Goal: Communication & Community: Answer question/provide support

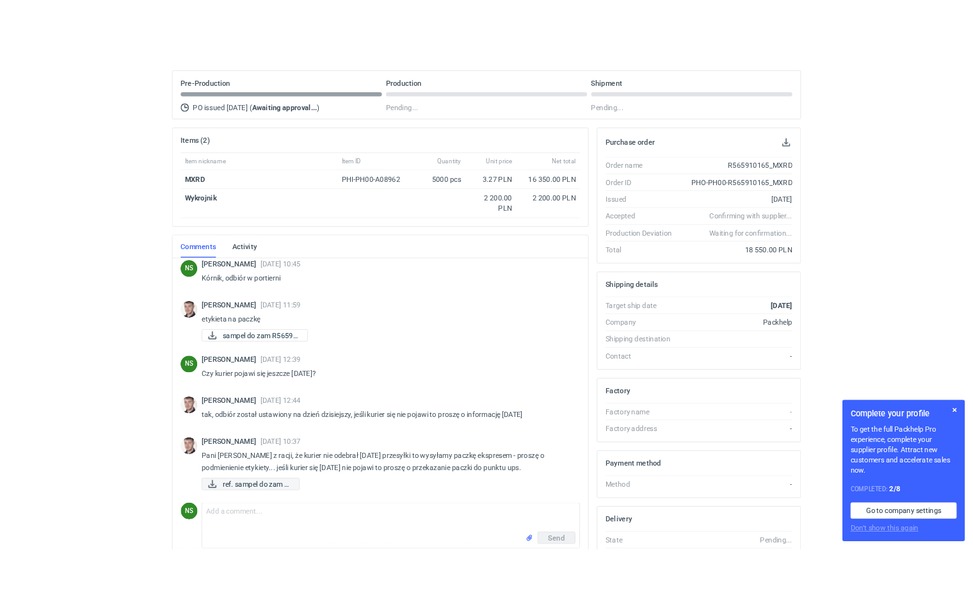
scroll to position [839, 0]
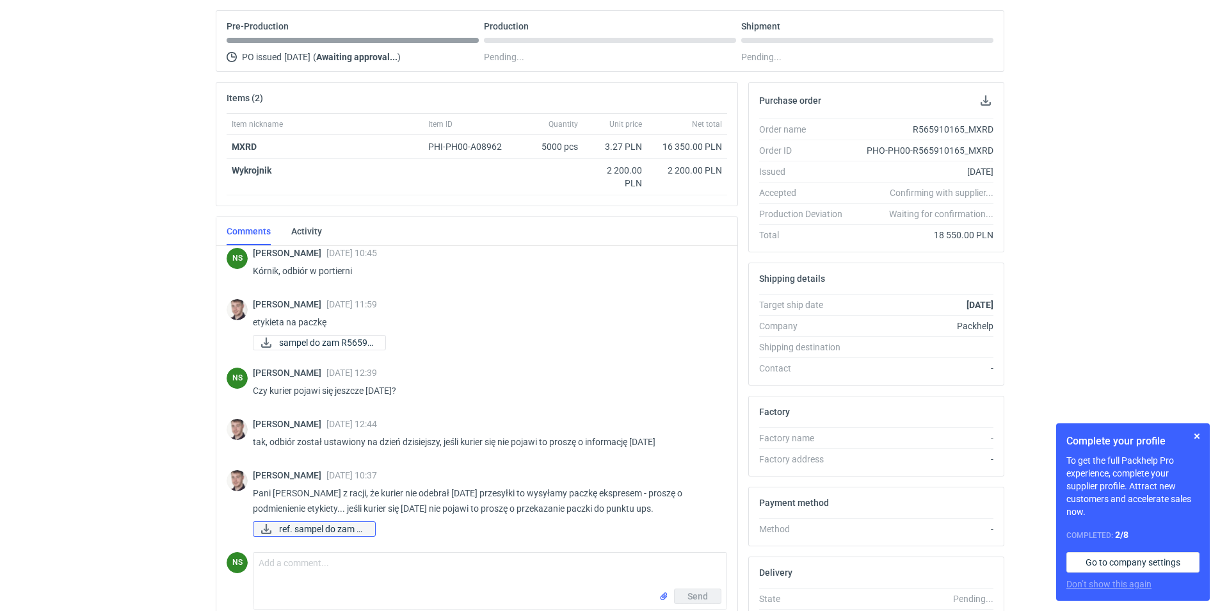
click at [294, 532] on span "ref. sampel do zam R..." at bounding box center [322, 529] width 86 height 14
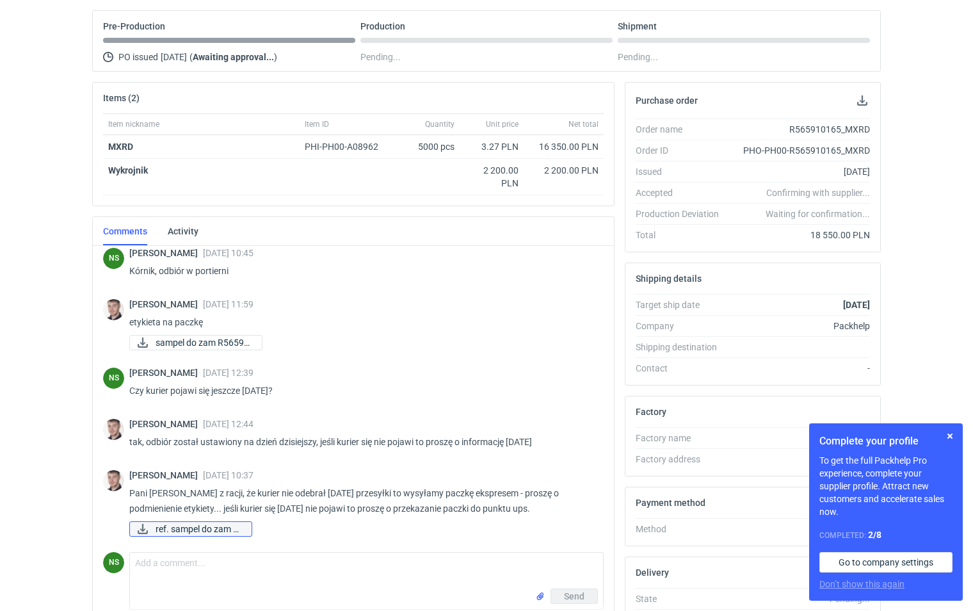
click at [223, 528] on span "ref. sampel do zam R..." at bounding box center [199, 529] width 86 height 14
click at [202, 572] on textarea "Comment message" at bounding box center [366, 570] width 473 height 36
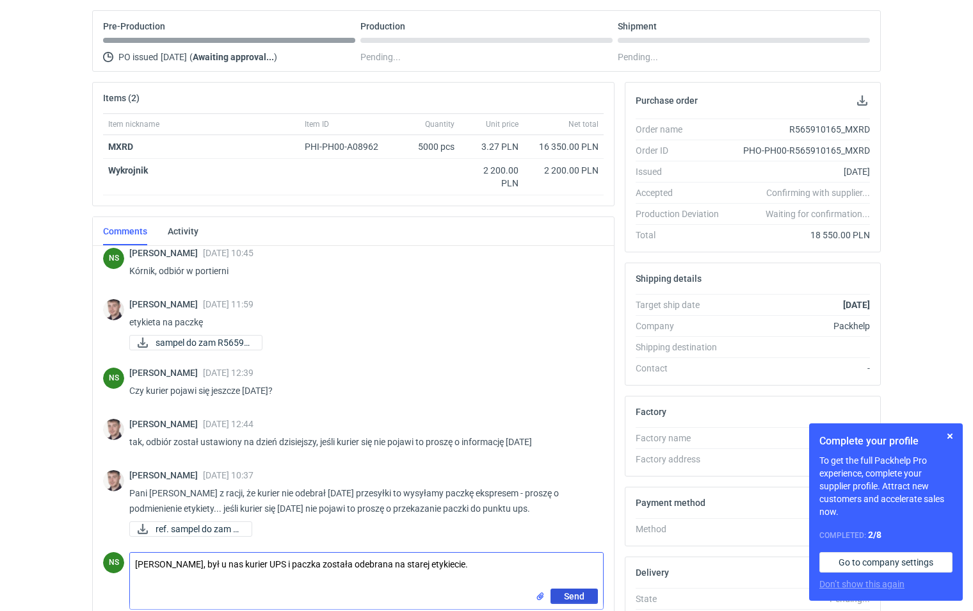
type textarea "[PERSON_NAME], był u nas kurier UPS i paczka została odebrana na starej etykiec…"
click at [580, 596] on span "Send" at bounding box center [574, 595] width 20 height 9
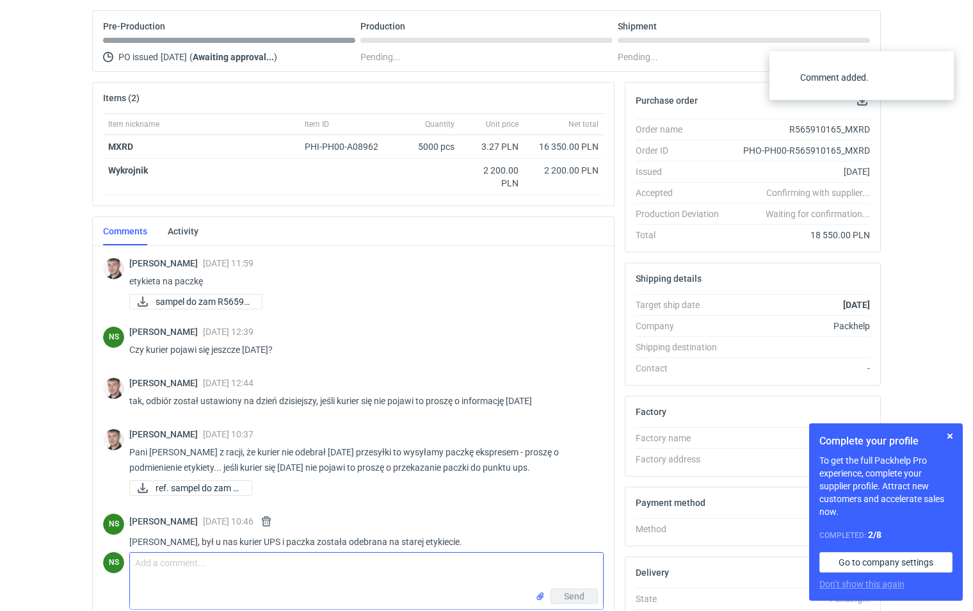
scroll to position [895, 0]
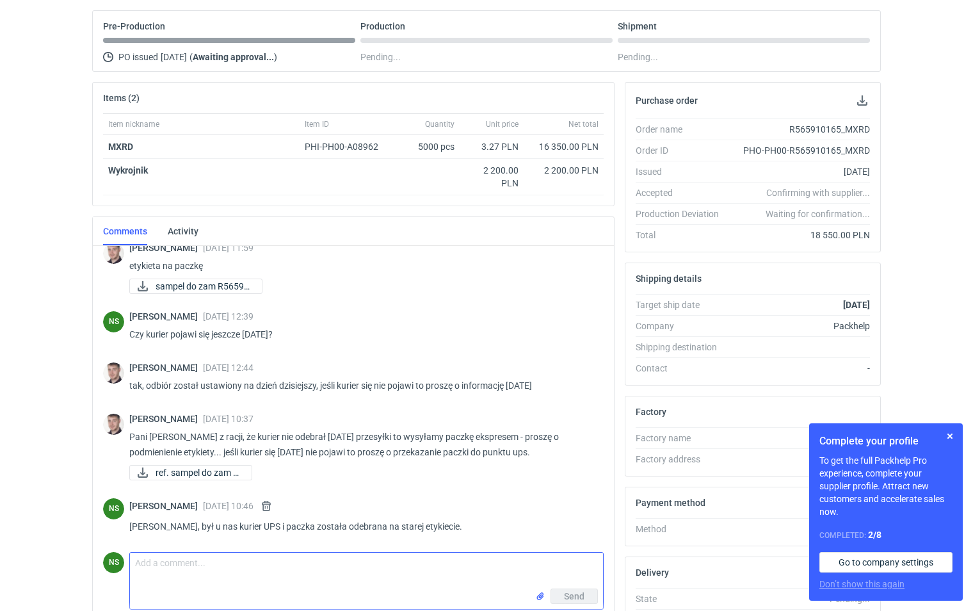
click at [280, 572] on textarea "Comment message" at bounding box center [366, 570] width 473 height 36
type textarea "odebrał ją [DATE] rano"
click at [575, 597] on span "Send" at bounding box center [574, 595] width 20 height 9
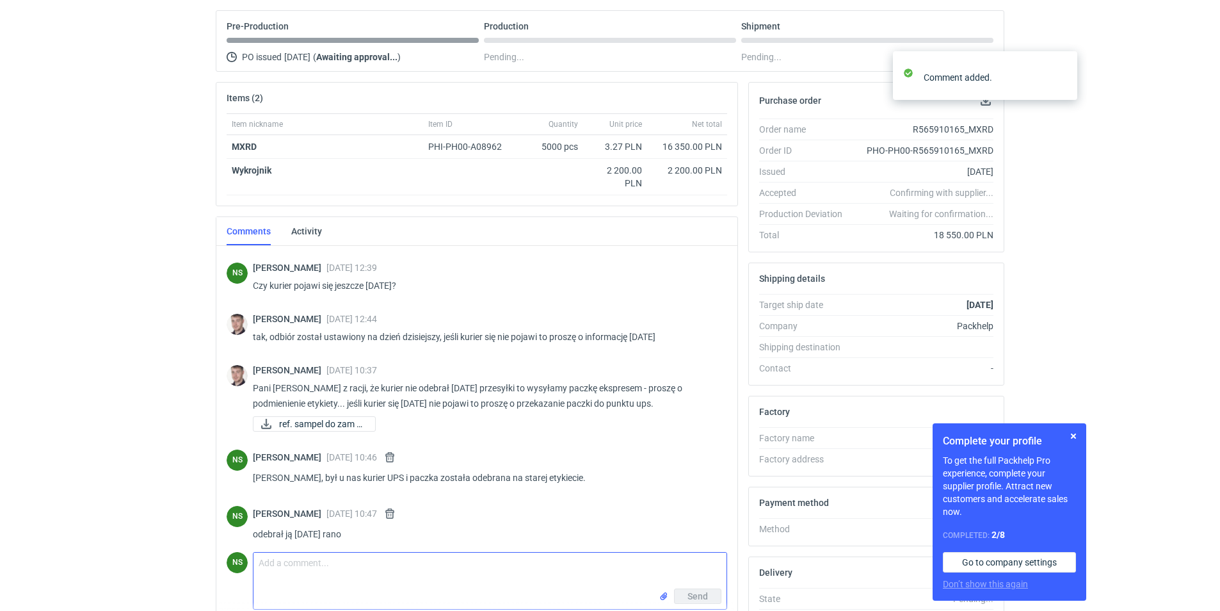
scroll to position [952, 0]
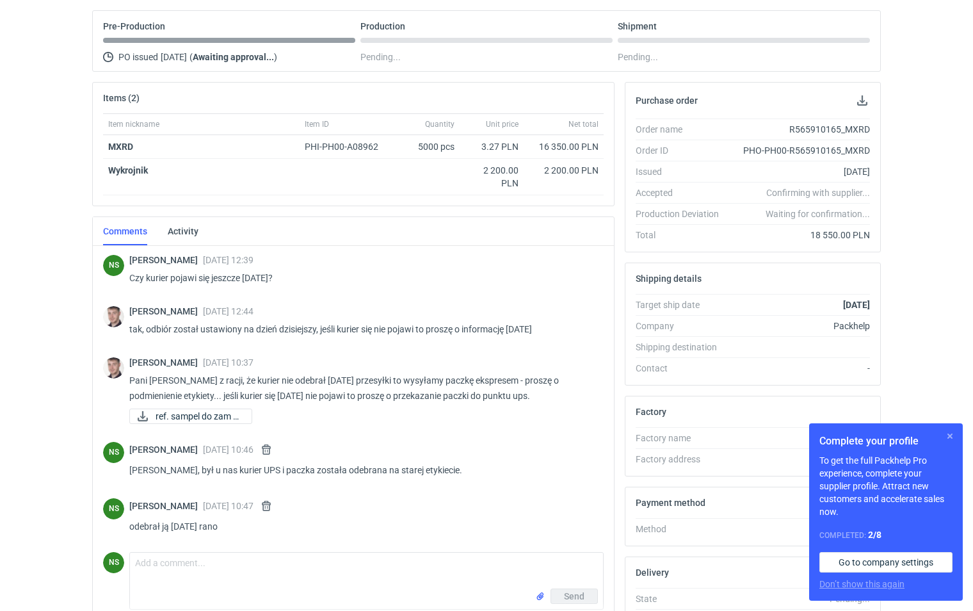
drag, startPoint x: 953, startPoint y: 435, endPoint x: 690, endPoint y: 534, distance: 281.1
click at [949, 437] on button "button" at bounding box center [949, 435] width 15 height 15
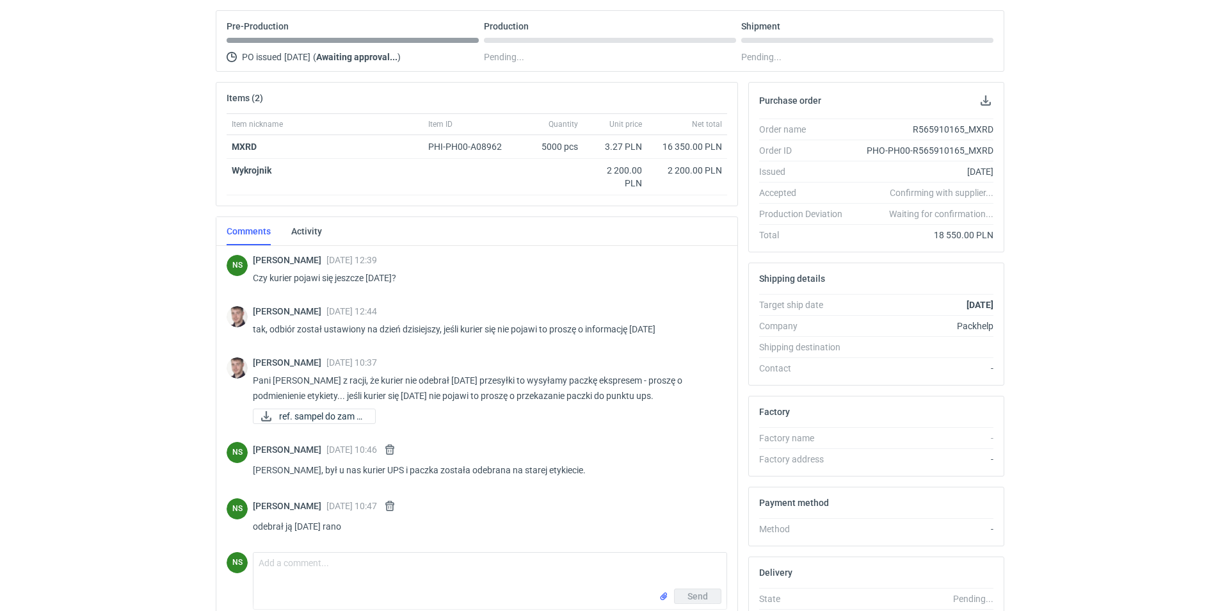
scroll to position [0, 0]
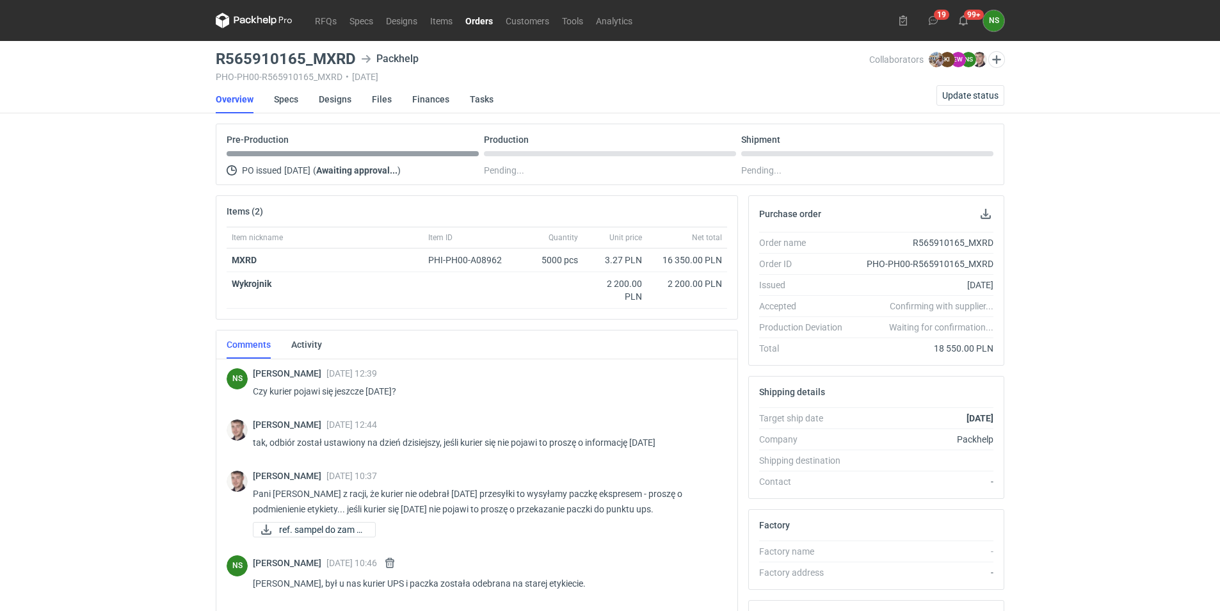
click at [486, 16] on link "Orders" at bounding box center [479, 20] width 40 height 15
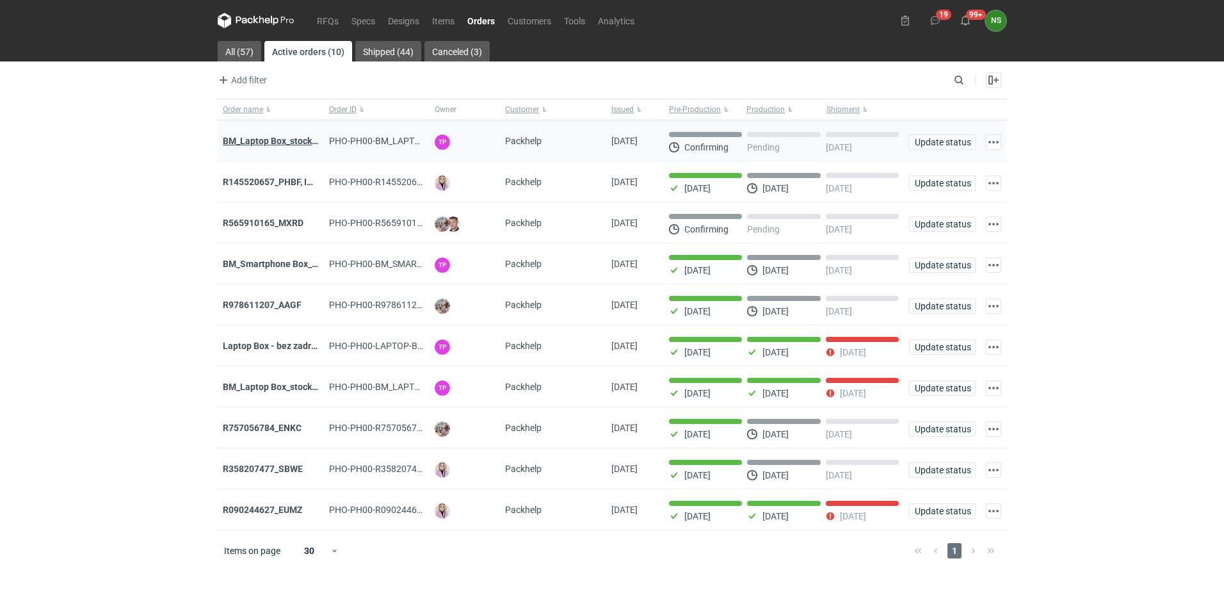
click at [280, 140] on strong "BM_Laptop Box_stock_06" at bounding box center [274, 141] width 103 height 10
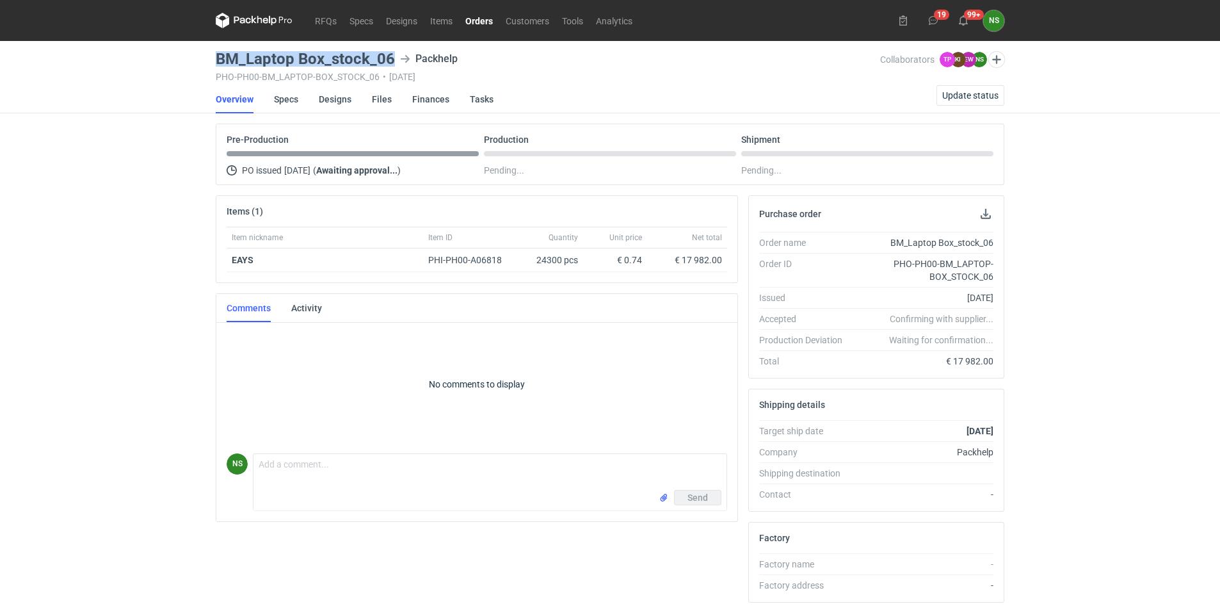
drag, startPoint x: 394, startPoint y: 57, endPoint x: 217, endPoint y: 55, distance: 176.7
click at [217, 55] on div "BM_Laptop Box_stock_06 Packhelp" at bounding box center [548, 58] width 664 height 15
copy h3 "BM_Laptop Box_stock_06"
click at [285, 92] on link "Specs" at bounding box center [286, 99] width 24 height 28
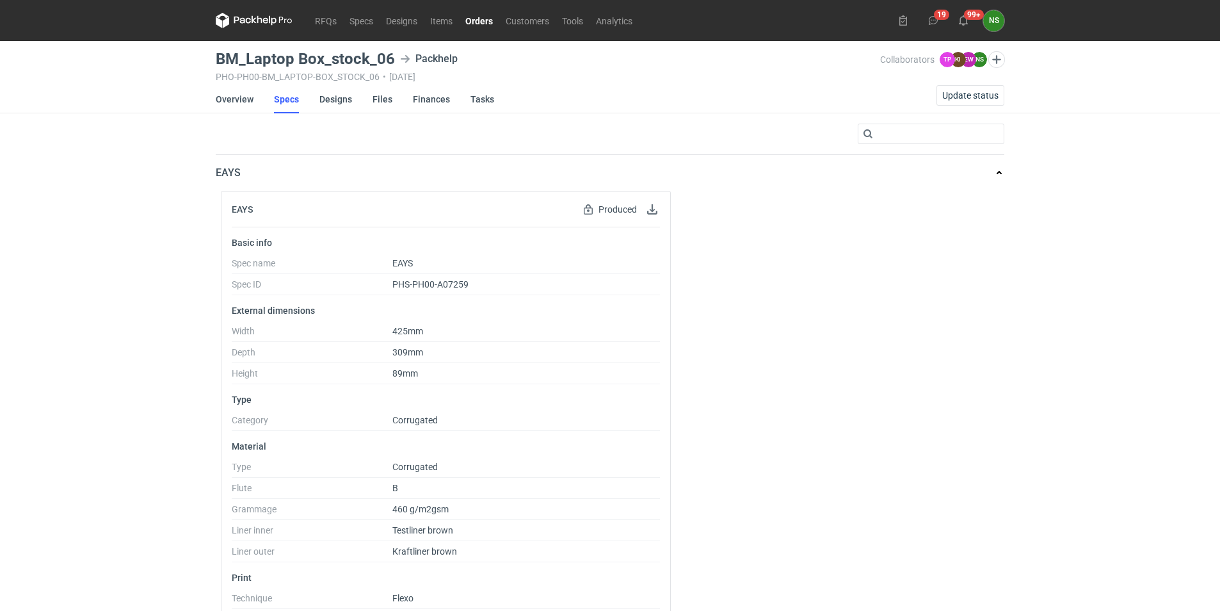
click at [268, 56] on h3 "BM_Laptop Box_stock_06" at bounding box center [305, 58] width 179 height 15
click at [250, 97] on link "Overview" at bounding box center [235, 99] width 38 height 28
